Goal: Information Seeking & Learning: Learn about a topic

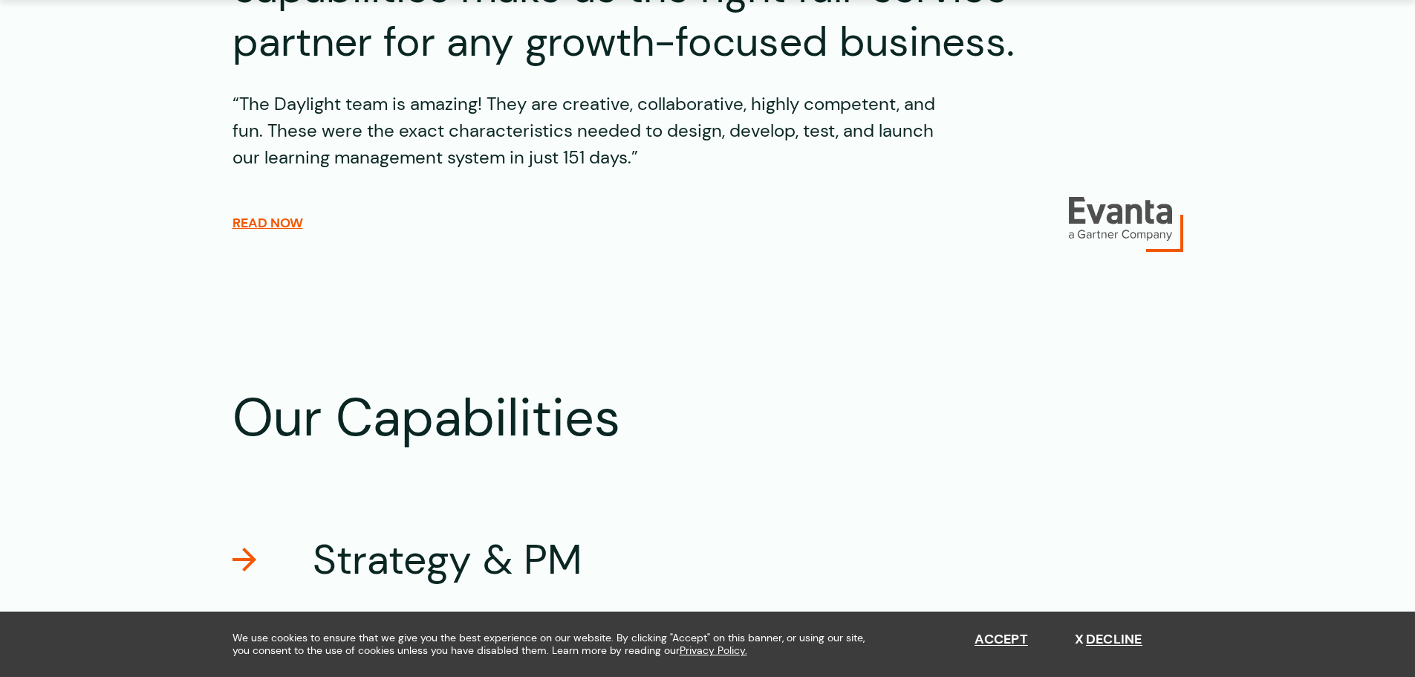
scroll to position [2303, 0]
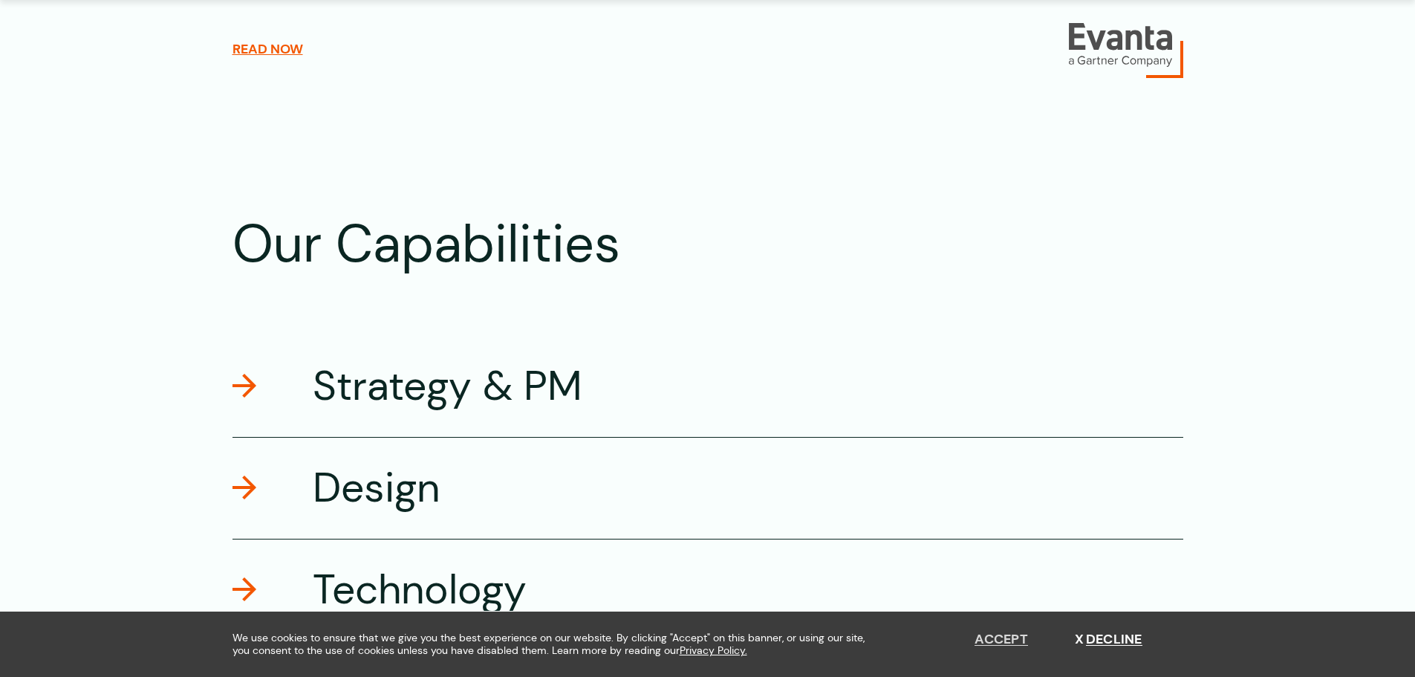
click at [999, 639] on button "Accept" at bounding box center [1001, 639] width 53 height 16
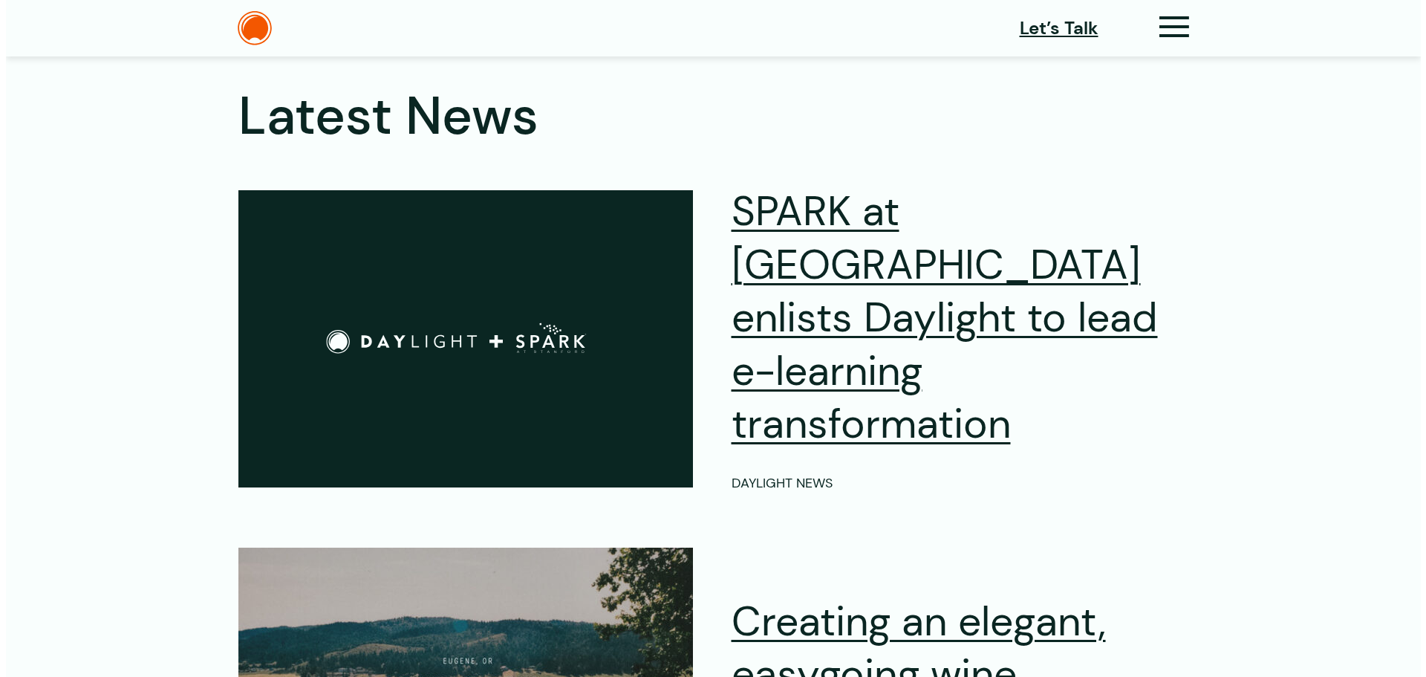
scroll to position [4059, 0]
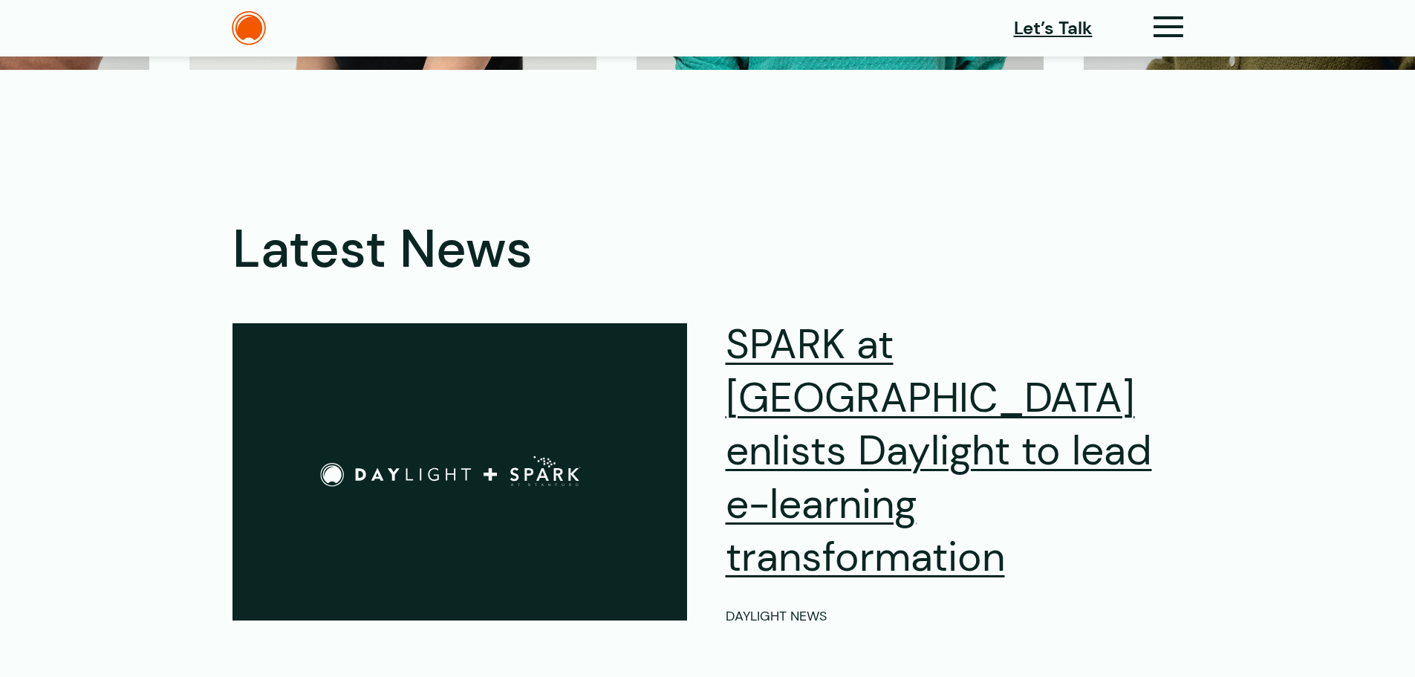
click at [1137, 20] on div "Let’s Talk" at bounding box center [1098, 28] width 169 height 30
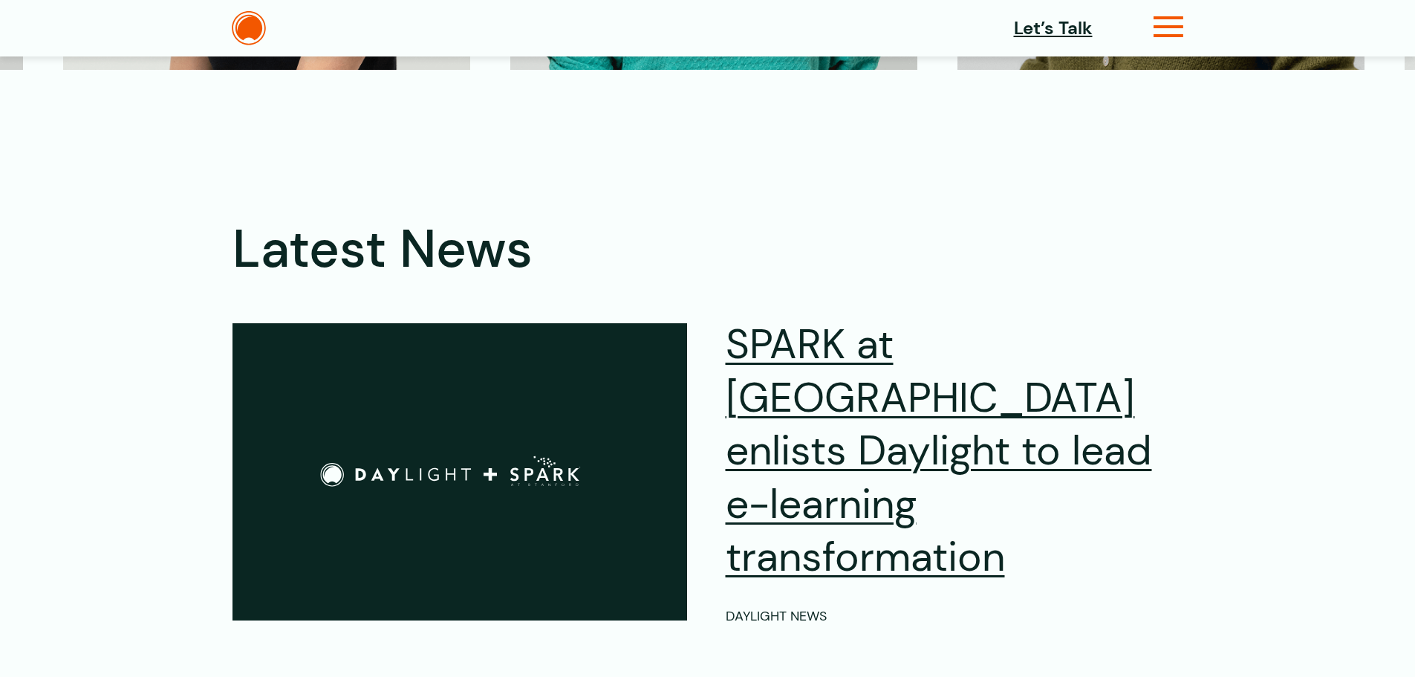
click at [1156, 27] on icon at bounding box center [1169, 33] width 30 height 16
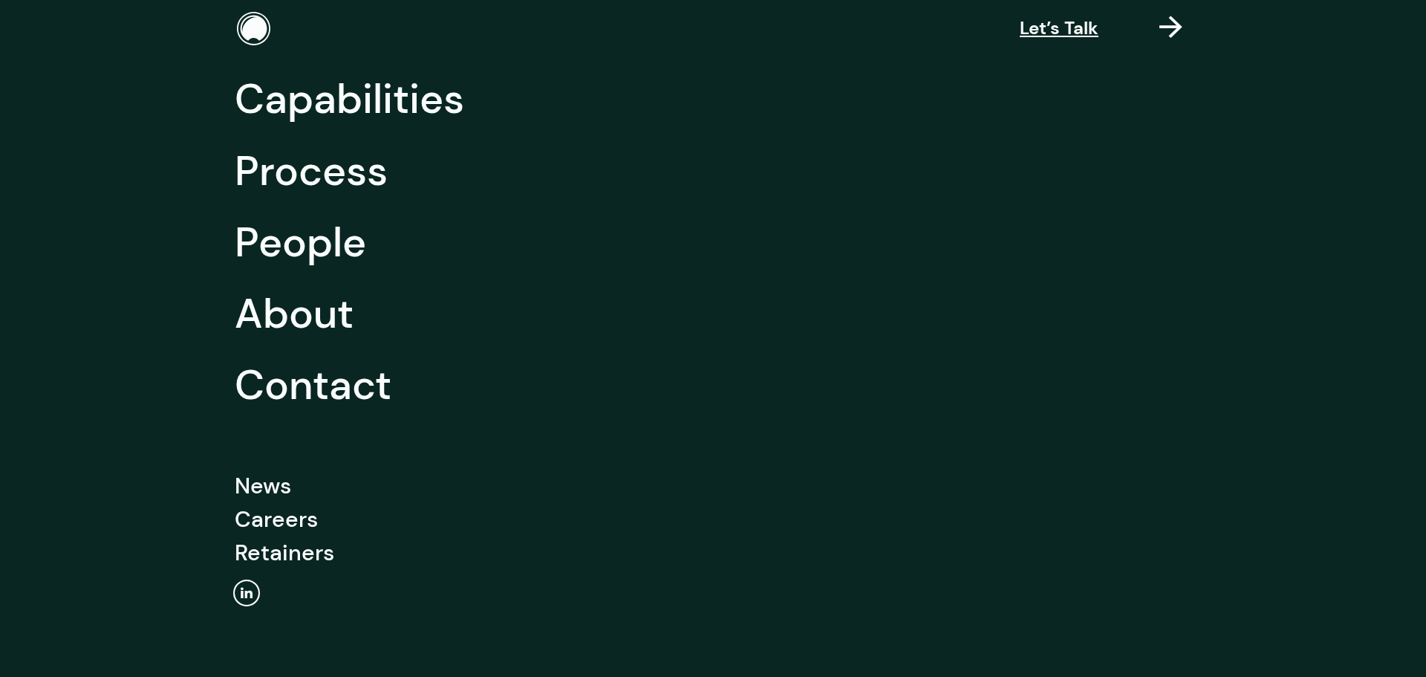
scroll to position [129, 0]
click at [261, 523] on link "Careers" at bounding box center [276, 517] width 83 height 33
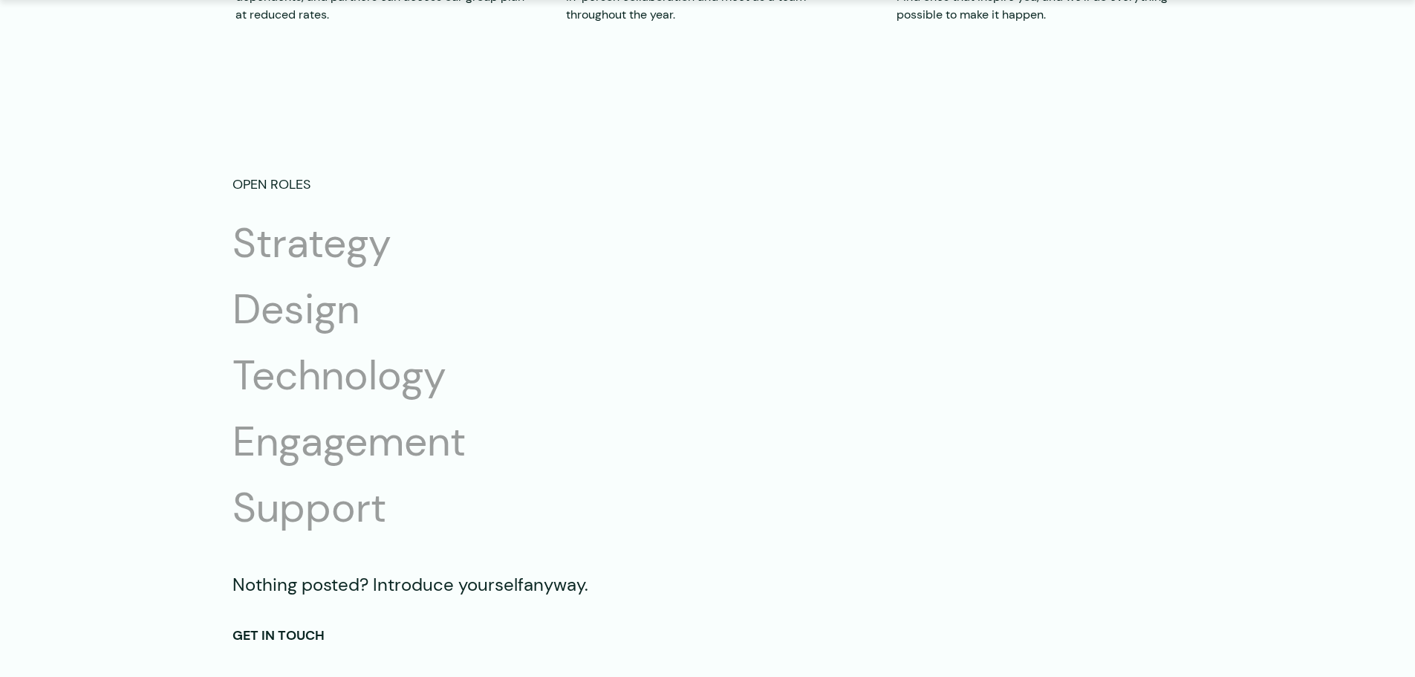
scroll to position [2525, 0]
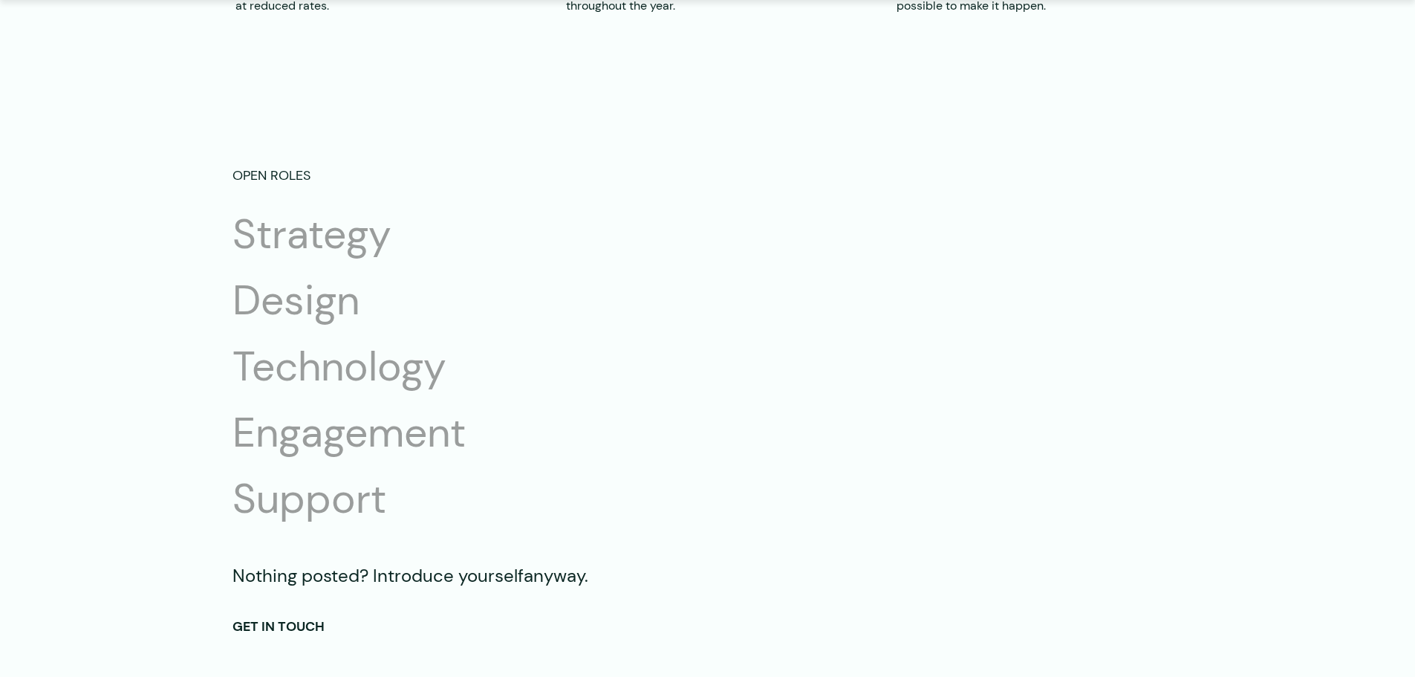
click at [293, 227] on li "Strategy" at bounding box center [371, 234] width 279 height 53
click at [279, 308] on li "Design" at bounding box center [371, 300] width 279 height 53
click at [279, 371] on li "Technology" at bounding box center [371, 366] width 279 height 53
click at [276, 416] on li "Engagement" at bounding box center [371, 432] width 279 height 53
click at [266, 467] on ul "Strategy Design Technology Engagement Support" at bounding box center [371, 366] width 279 height 317
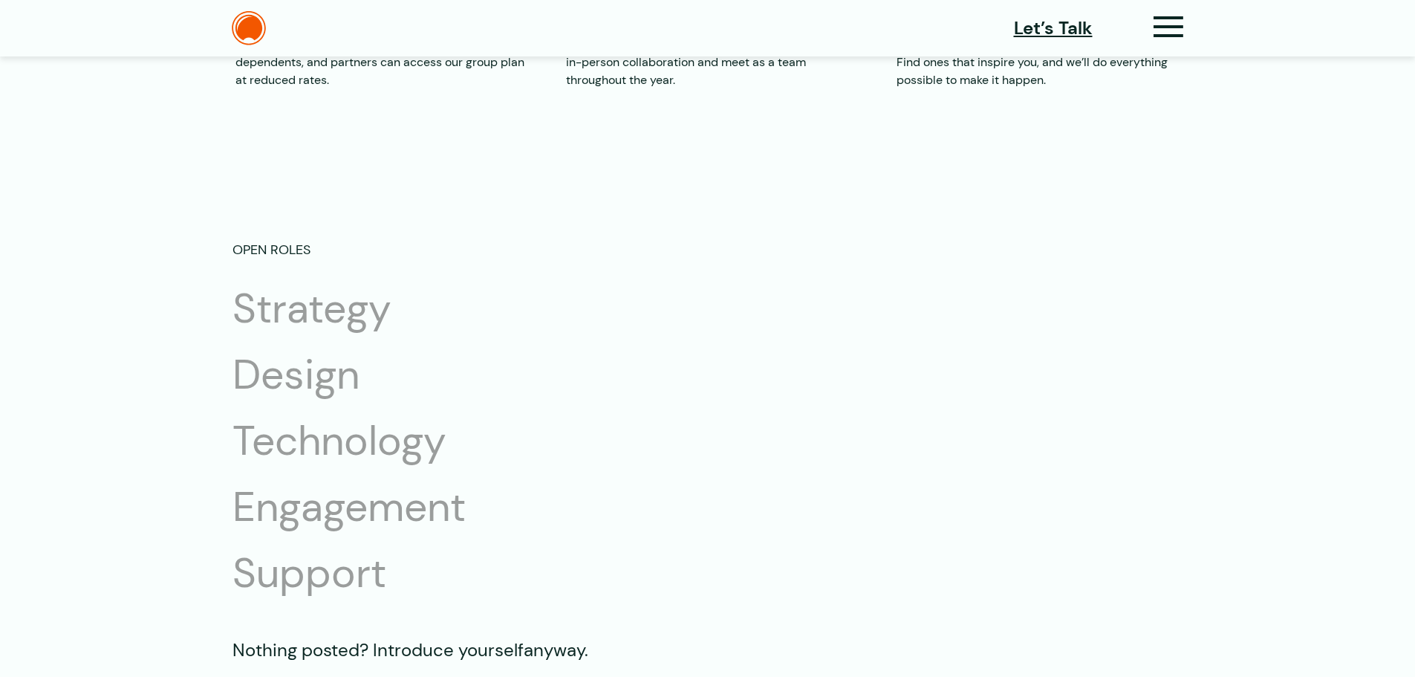
scroll to position [2303, 0]
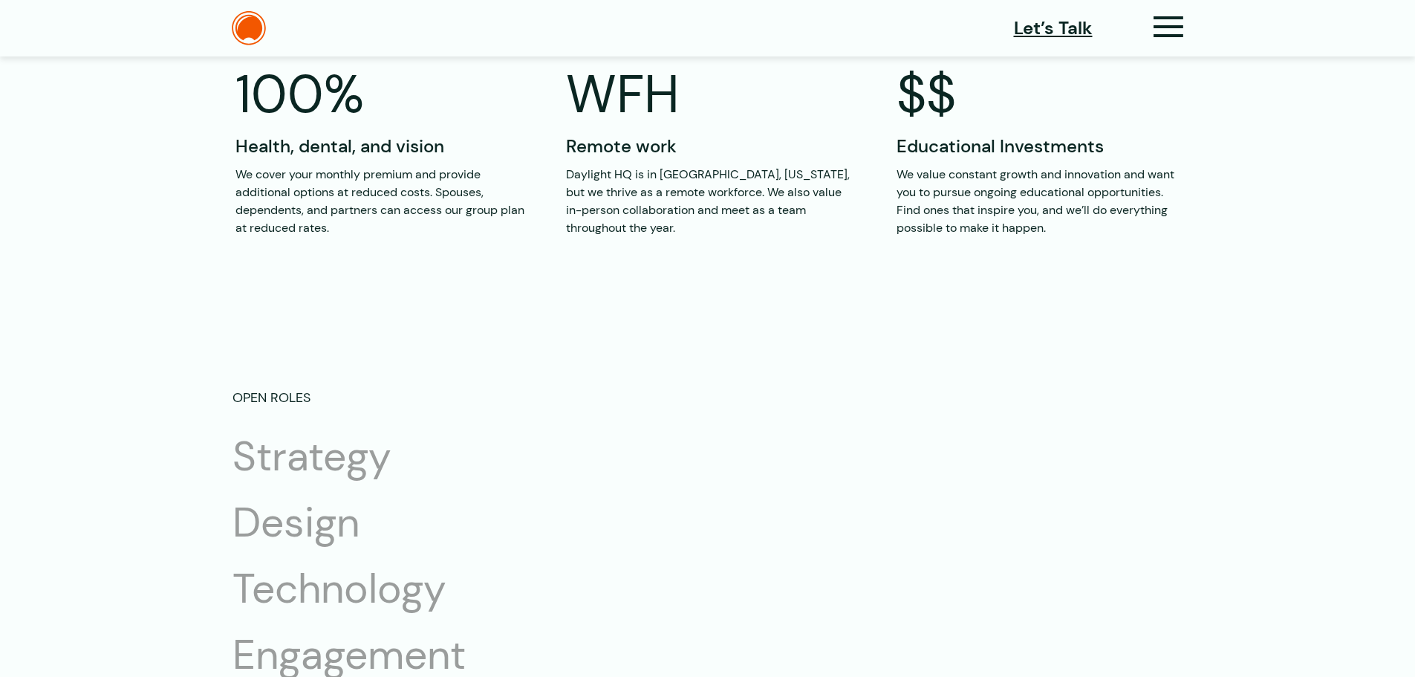
click at [282, 409] on div "Open roles Strategy Design Technology Engagement Support Strategy Design Techno…" at bounding box center [708, 624] width 1070 height 472
click at [300, 394] on p "Open roles" at bounding box center [707, 398] width 951 height 20
click at [299, 457] on li "Strategy" at bounding box center [371, 456] width 279 height 53
click at [297, 509] on li "Design" at bounding box center [371, 522] width 279 height 53
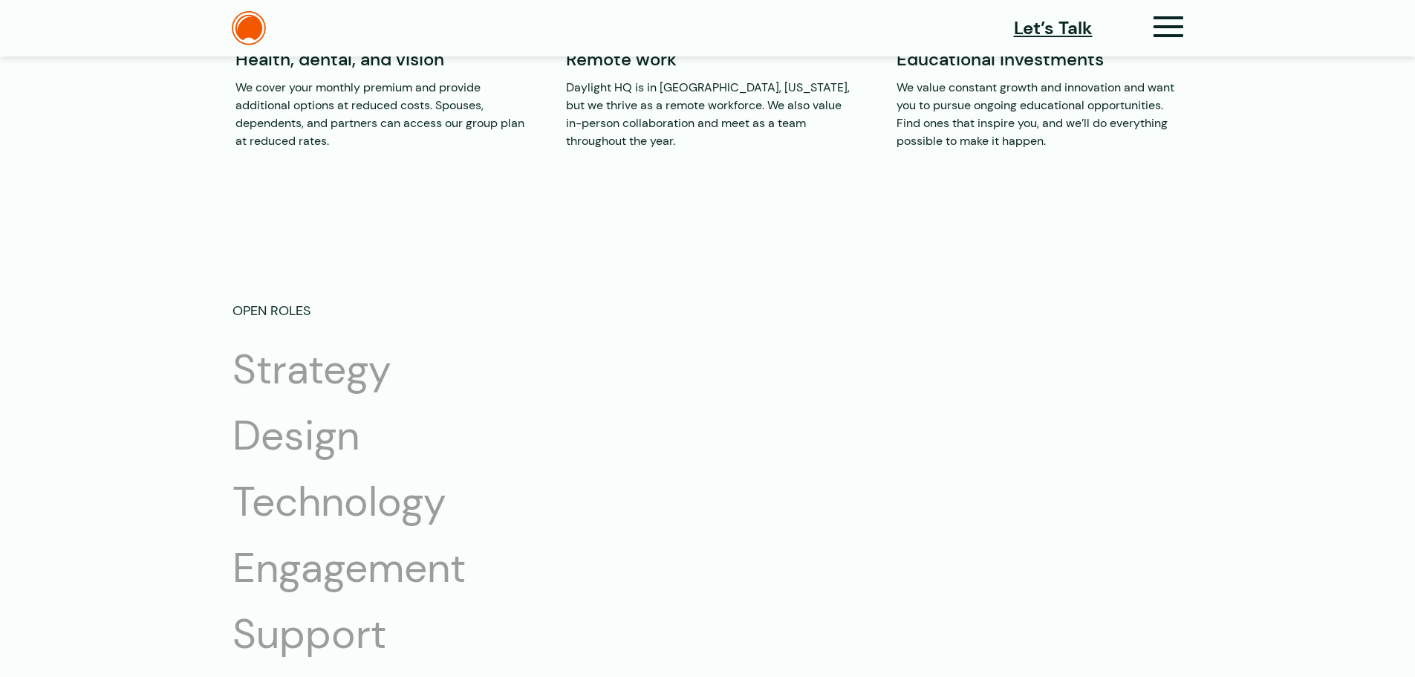
scroll to position [2526, 0]
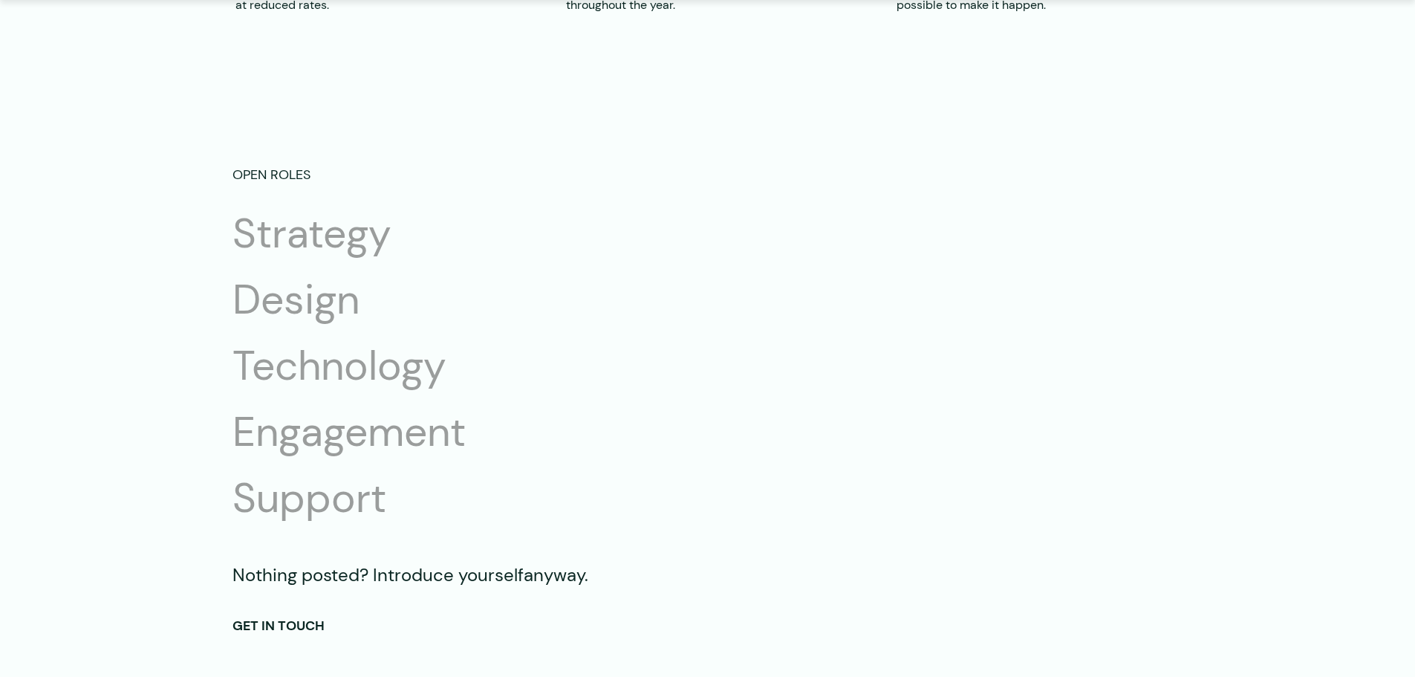
click at [313, 380] on li "Technology" at bounding box center [371, 365] width 279 height 53
click at [308, 435] on li "Engagement" at bounding box center [371, 432] width 279 height 53
click at [308, 507] on li "Support" at bounding box center [371, 498] width 279 height 53
